Goal: Task Accomplishment & Management: Manage account settings

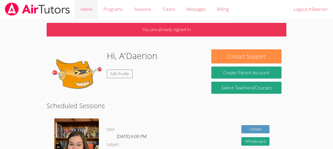
click at [87, 13] on link "Home" at bounding box center [86, 9] width 23 height 19
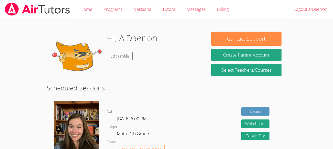
click at [87, 13] on link "Home" at bounding box center [86, 9] width 23 height 19
click at [43, 9] on img at bounding box center [37, 9] width 66 height 13
click at [87, 10] on link "Home" at bounding box center [86, 9] width 23 height 19
click at [111, 13] on link "Programs" at bounding box center [113, 9] width 31 height 19
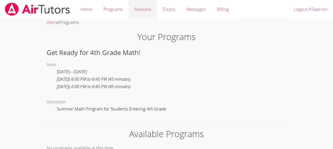
click at [141, 7] on link "Sessions" at bounding box center [142, 9] width 28 height 19
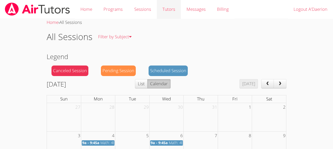
click at [175, 15] on link "Tutors" at bounding box center [169, 9] width 24 height 19
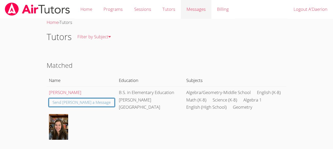
click at [188, 13] on link "Messages" at bounding box center [196, 9] width 31 height 19
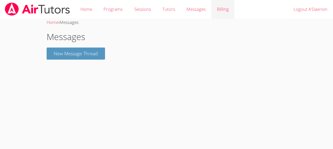
click at [227, 9] on link "Billing" at bounding box center [223, 9] width 23 height 19
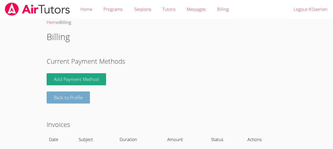
click at [57, 96] on link "Back to Profile" at bounding box center [68, 97] width 43 height 12
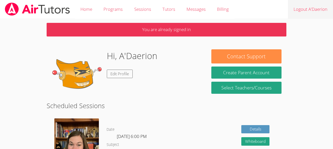
click at [305, 4] on link "Logout A'Daerion" at bounding box center [310, 9] width 45 height 19
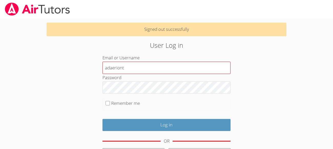
click at [121, 70] on input "adaeriont" at bounding box center [167, 68] width 128 height 12
click at [126, 70] on input "adaeriont" at bounding box center [167, 68] width 128 height 12
type input "a"
click at [109, 67] on input "Email or Username" at bounding box center [167, 68] width 128 height 12
type input "aarict"
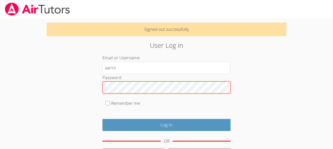
click at [103, 119] on input "Log in" at bounding box center [167, 125] width 128 height 12
